Goal: Subscribe to service/newsletter

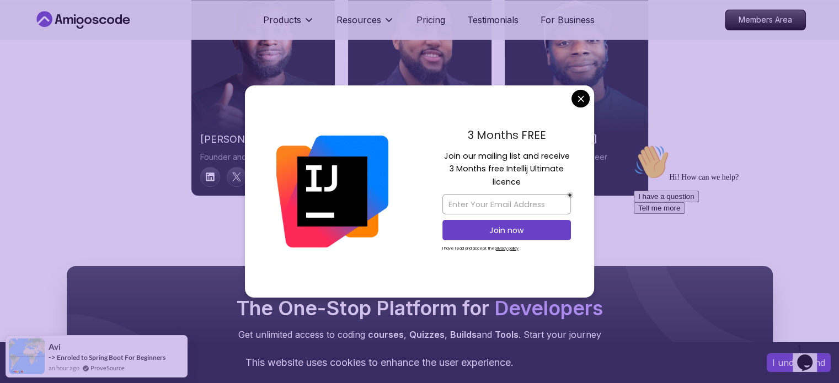
scroll to position [5685, 0]
click at [498, 201] on input "email" at bounding box center [506, 204] width 128 height 20
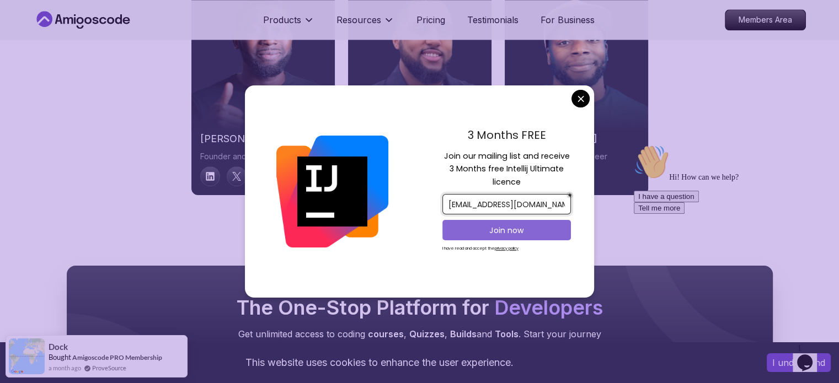
type input "unaiskuruniyan@gmail.com"
click at [493, 234] on p "Join now" at bounding box center [506, 230] width 104 height 11
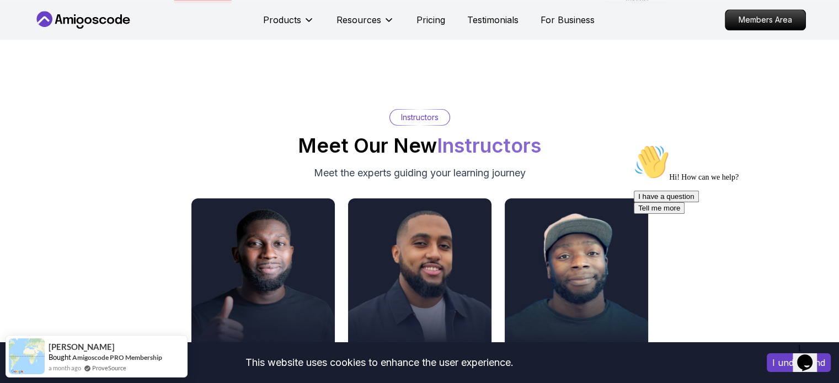
scroll to position [5469, 0]
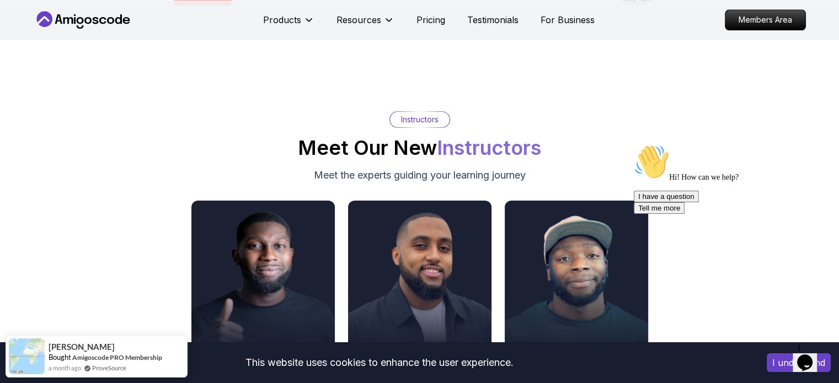
click at [812, 354] on icon "Opens Chat This icon Opens the chat window." at bounding box center [805, 363] width 18 height 18
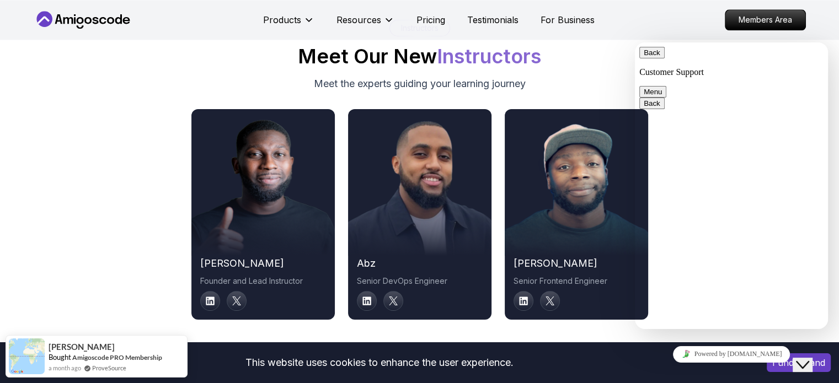
scroll to position [5562, 0]
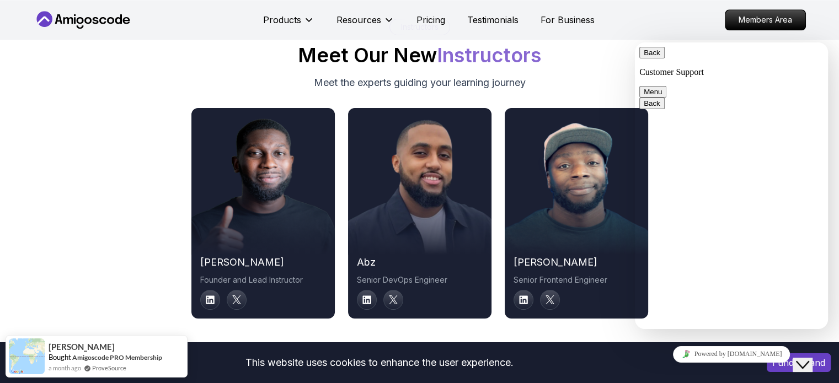
click at [608, 65] on div "Instructors Meet Our New Instructors Meet the experts guiding your learning jou…" at bounding box center [420, 55] width 772 height 72
click at [653, 58] on button "Back" at bounding box center [651, 53] width 25 height 12
click at [603, 74] on div "Instructors Meet Our New Instructors Meet the experts guiding your learning jou…" at bounding box center [420, 169] width 772 height 300
click at [809, 358] on icon "Close Chat This icon closes the chat window." at bounding box center [802, 364] width 13 height 13
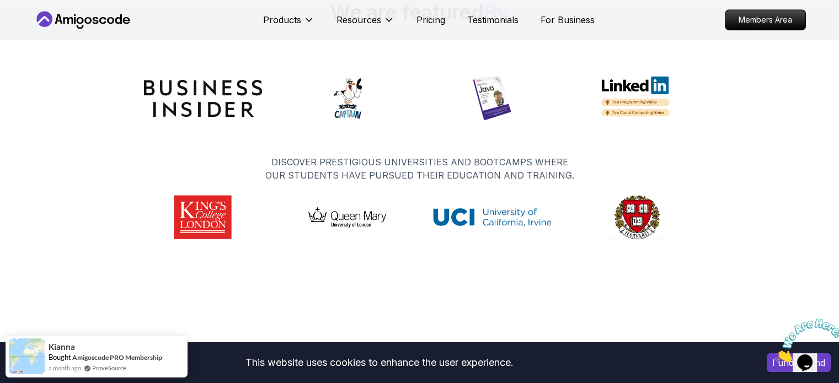
scroll to position [5171, 0]
